Goal: Transaction & Acquisition: Purchase product/service

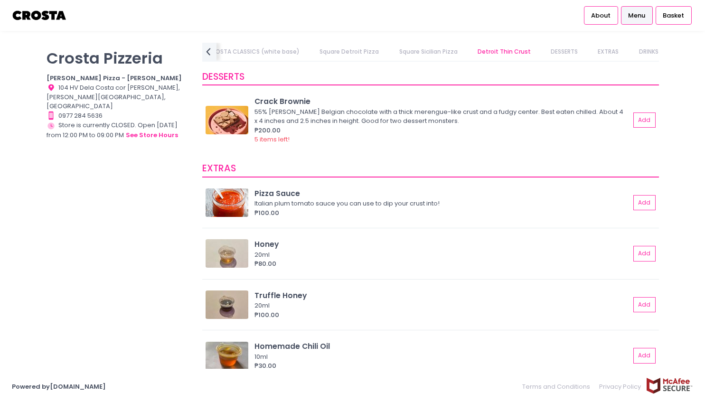
scroll to position [1740, 0]
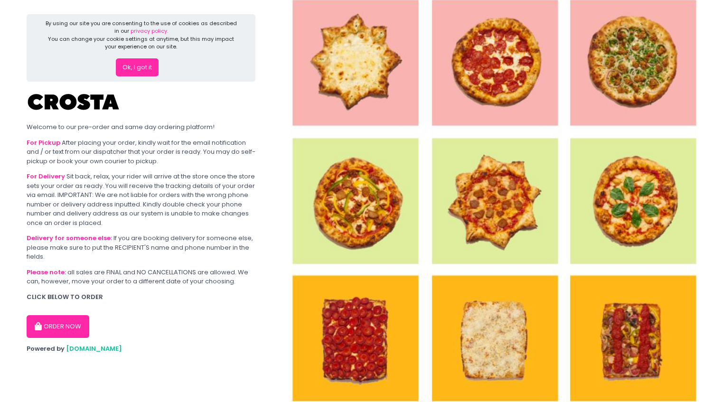
click at [341, 311] on img at bounding box center [493, 201] width 423 height 402
